Goal: Information Seeking & Learning: Learn about a topic

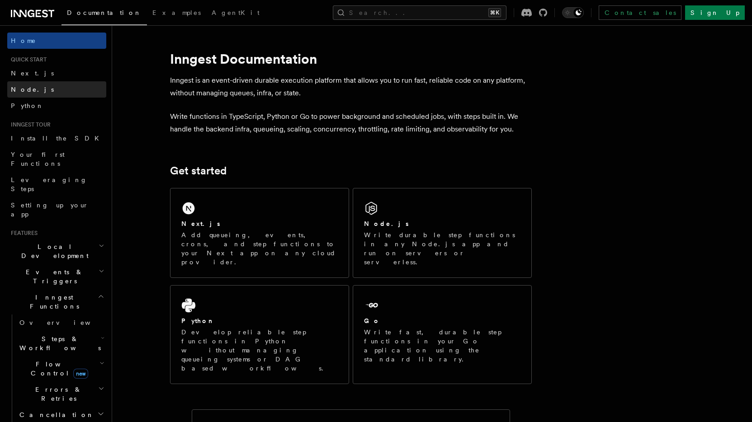
click at [26, 89] on span "Node.js" at bounding box center [32, 89] width 43 height 7
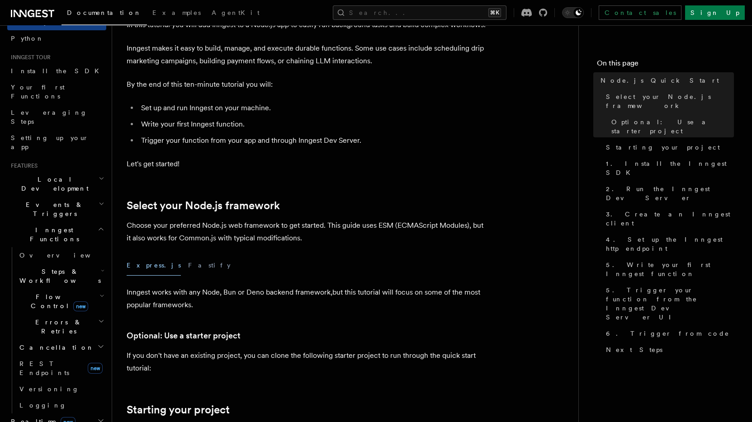
scroll to position [29, 0]
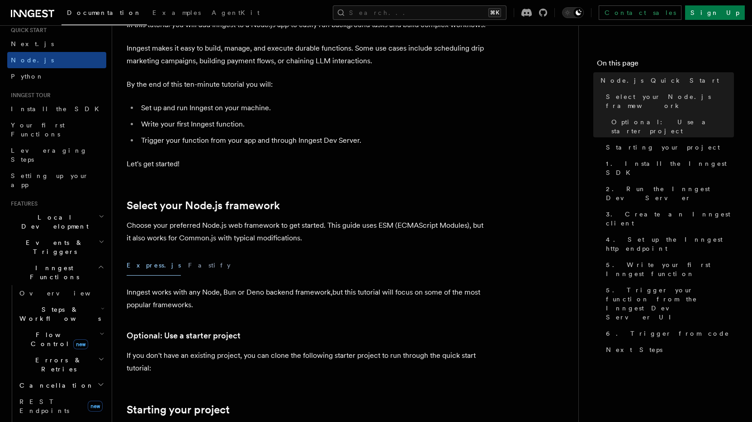
click at [89, 235] on h2 "Events & Triggers" at bounding box center [56, 247] width 99 height 25
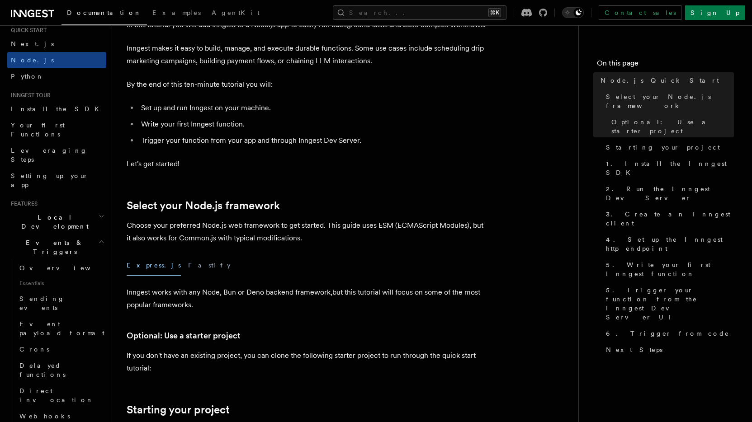
click at [89, 235] on h2 "Events & Triggers" at bounding box center [56, 247] width 99 height 25
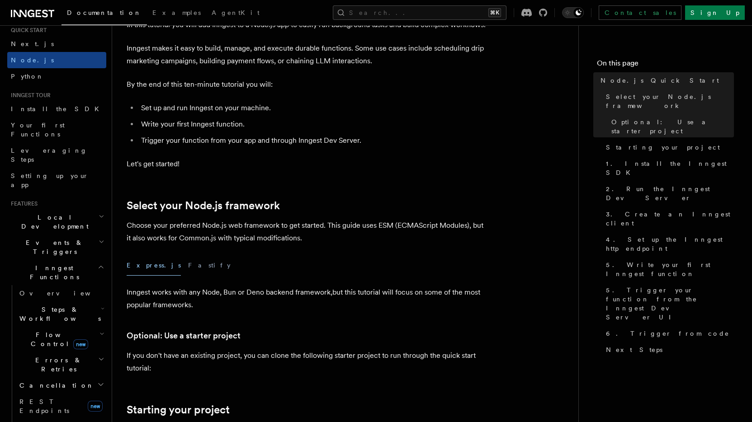
click at [89, 235] on h2 "Events & Triggers" at bounding box center [56, 247] width 99 height 25
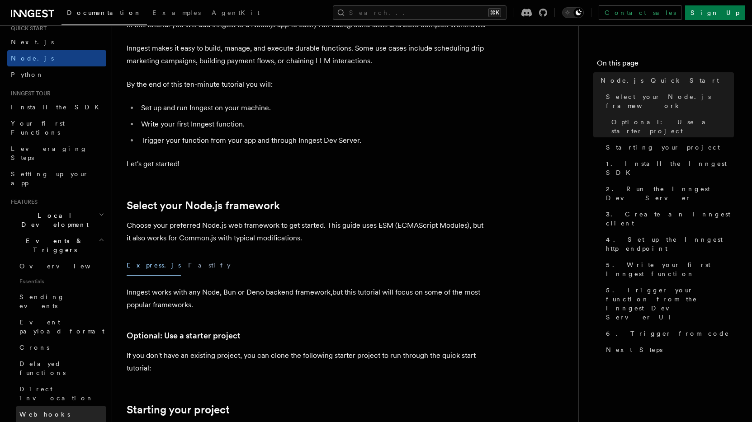
scroll to position [33, 0]
click at [38, 409] on span "Webhooks" at bounding box center [44, 412] width 51 height 7
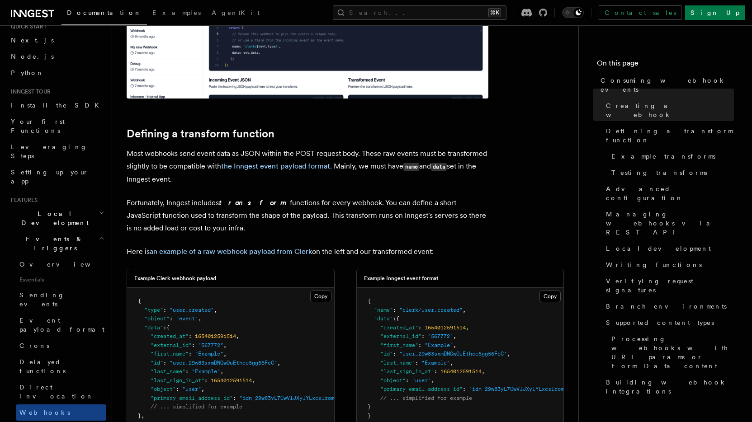
scroll to position [581, 0]
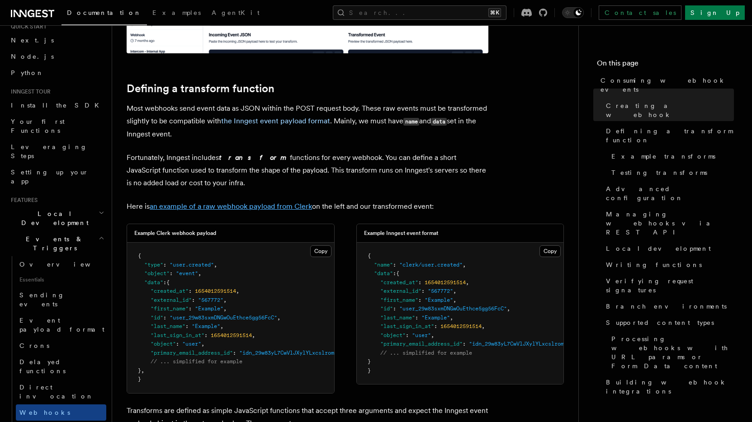
click at [276, 207] on link "an example of a raw webhook payload from Clerk" at bounding box center [231, 206] width 162 height 9
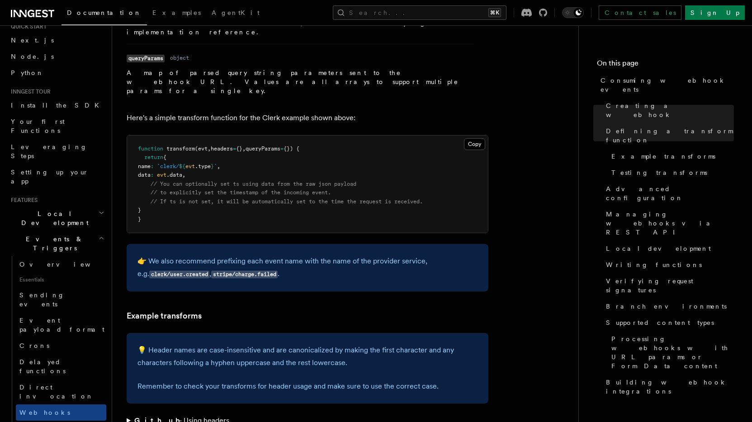
scroll to position [1187, 0]
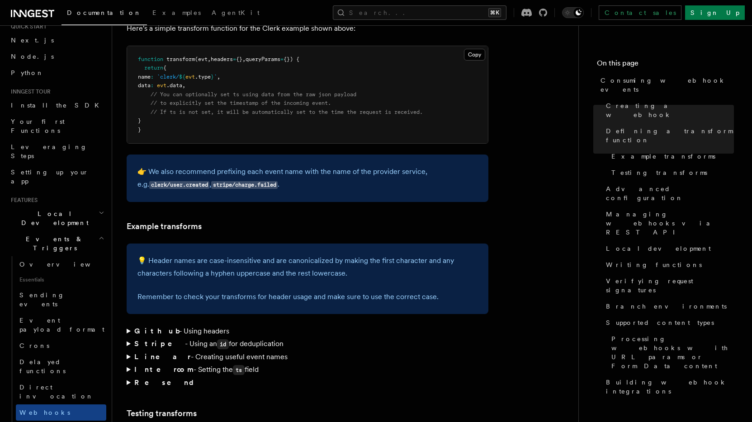
click at [128, 338] on summary "Stripe - Using an id for deduplication" at bounding box center [308, 344] width 362 height 13
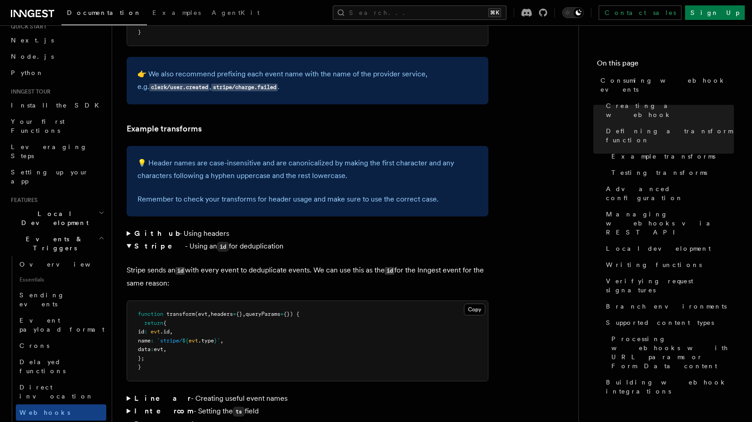
scroll to position [1309, 0]
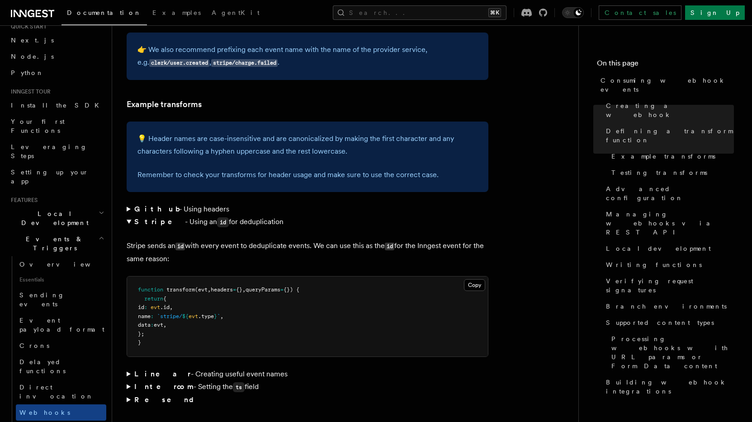
click at [128, 394] on summary "Resend" at bounding box center [308, 400] width 362 height 13
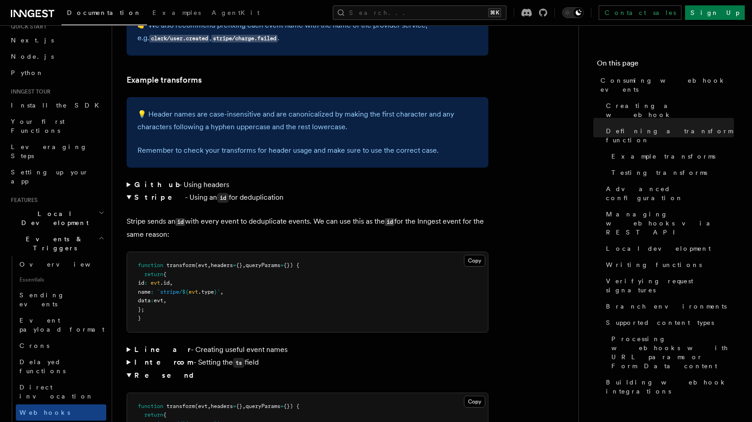
scroll to position [1335, 0]
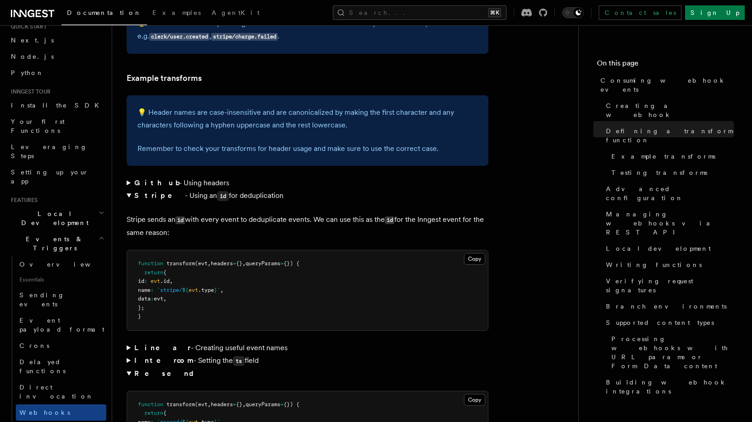
click at [129, 342] on summary "Linear - Creating useful event names" at bounding box center [308, 348] width 362 height 13
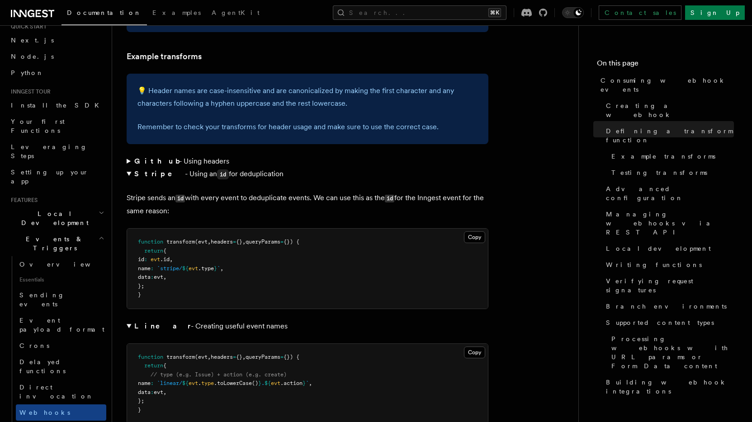
scroll to position [1411, 0]
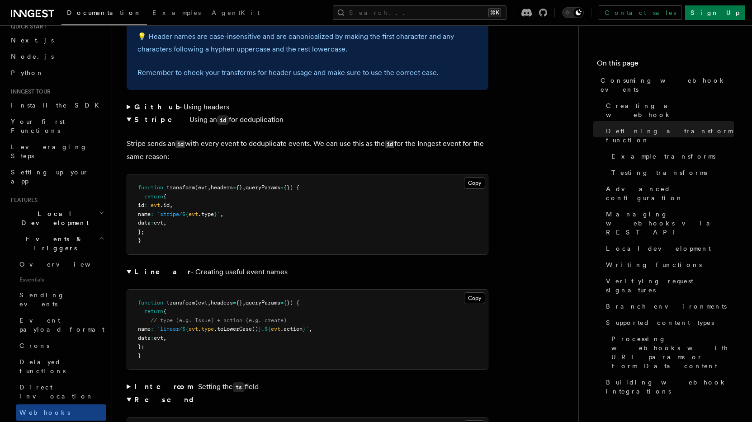
click at [131, 381] on summary "Intercom - Setting the ts field" at bounding box center [308, 387] width 362 height 13
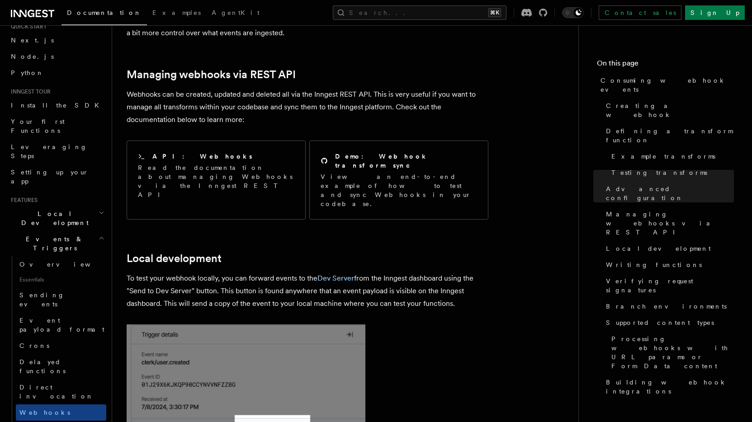
scroll to position [2356, 0]
